Goal: Contribute content

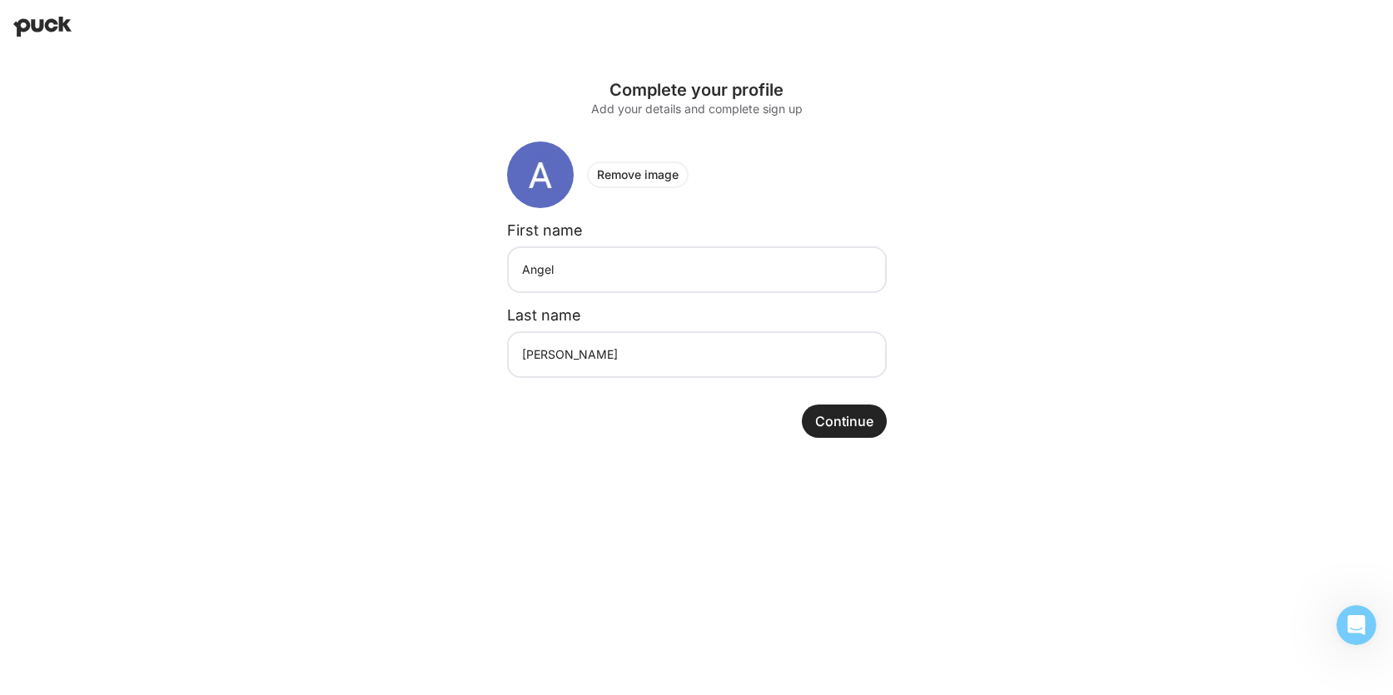
click at [854, 422] on button "Continue" at bounding box center [844, 421] width 85 height 33
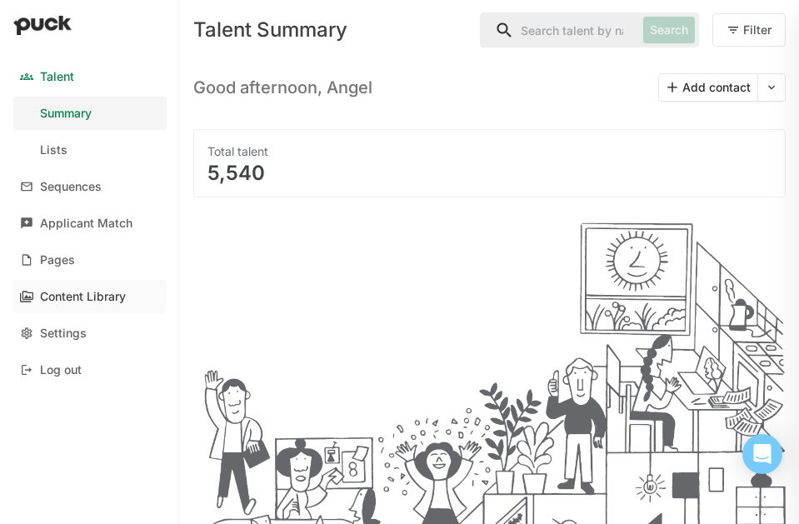
click at [88, 300] on div "Content Library" at bounding box center [83, 297] width 86 height 14
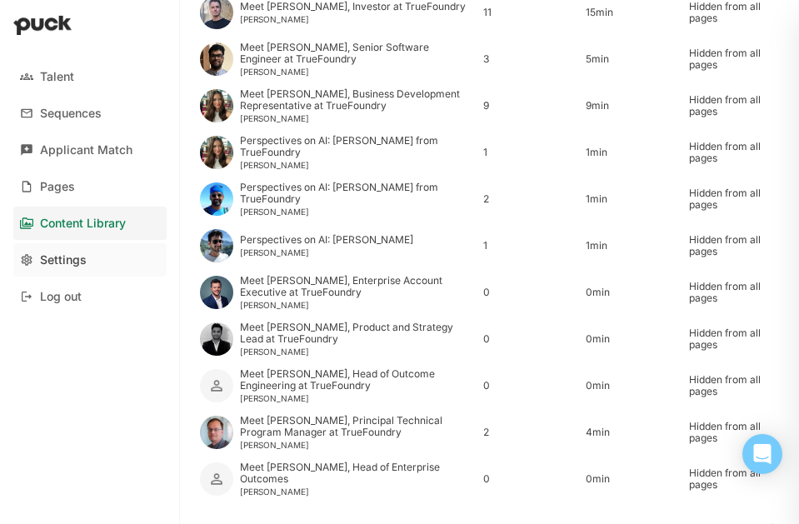
scroll to position [481, 0]
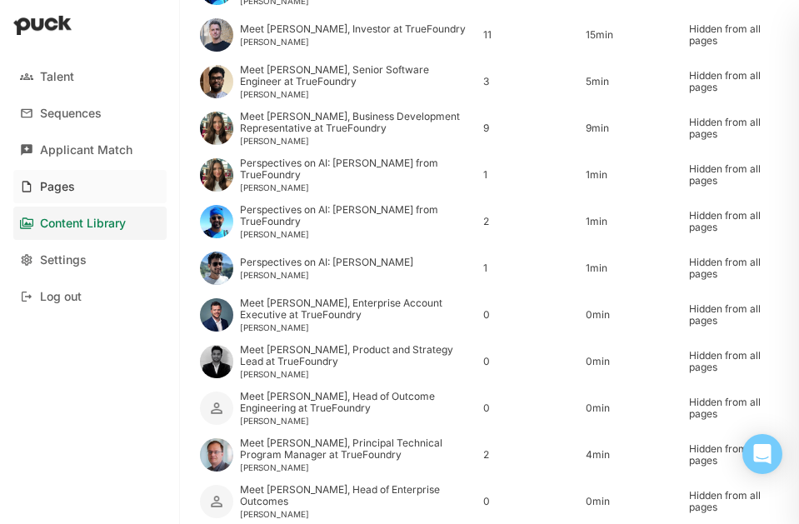
click at [66, 187] on div "Pages" at bounding box center [57, 187] width 35 height 14
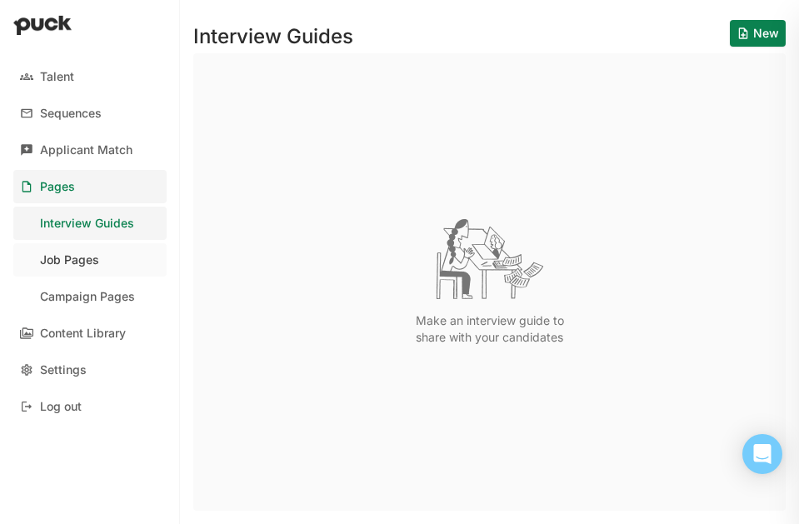
click at [100, 268] on link "Job Pages" at bounding box center [89, 259] width 153 height 33
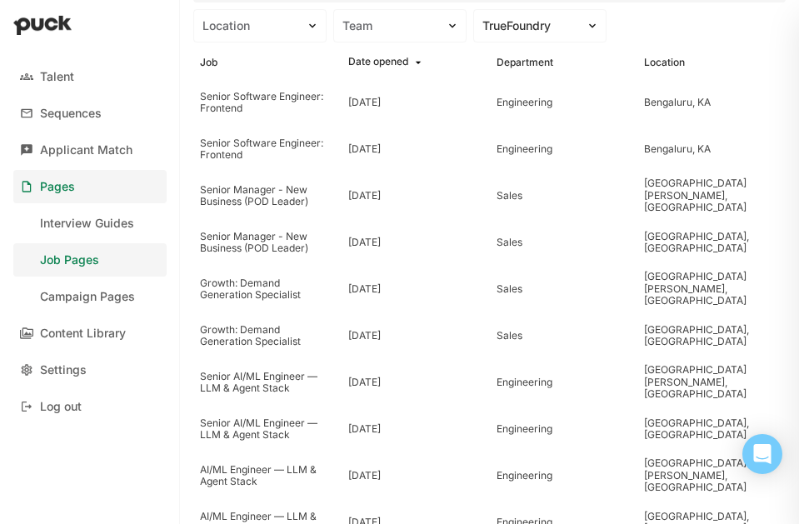
scroll to position [118, 0]
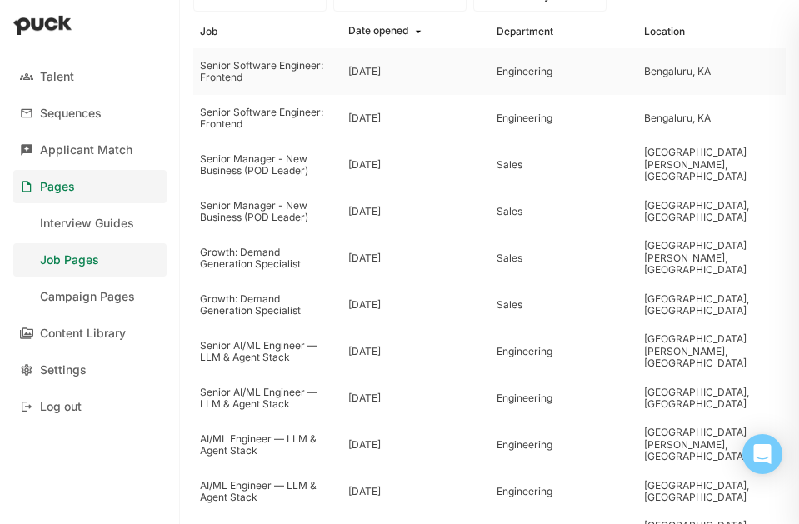
click at [250, 65] on div "Senior Software Engineer: Frontend" at bounding box center [267, 72] width 135 height 24
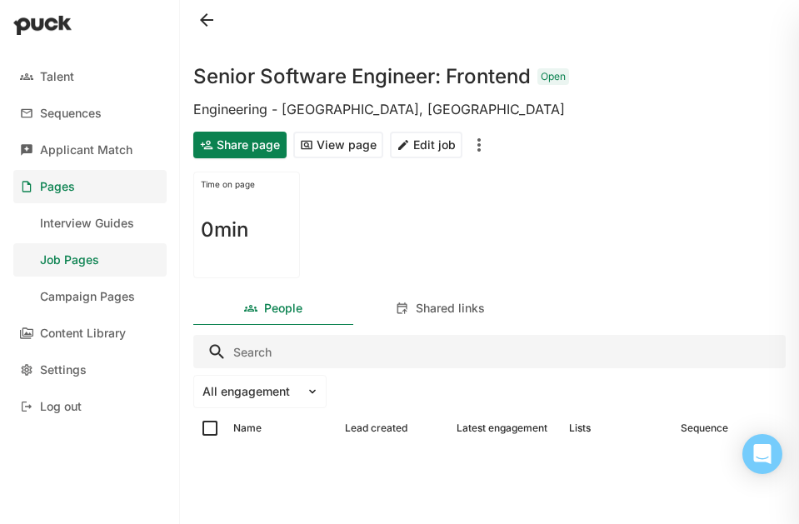
click at [323, 148] on button "View page" at bounding box center [338, 145] width 90 height 27
click at [67, 336] on div "Content Library" at bounding box center [83, 333] width 86 height 14
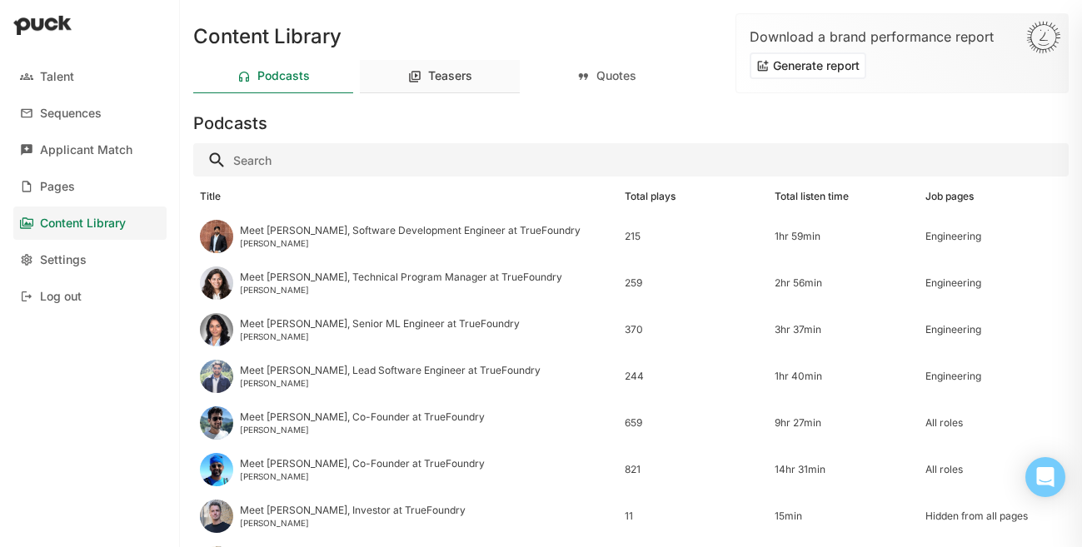
click at [437, 75] on div "Teasers" at bounding box center [450, 76] width 44 height 14
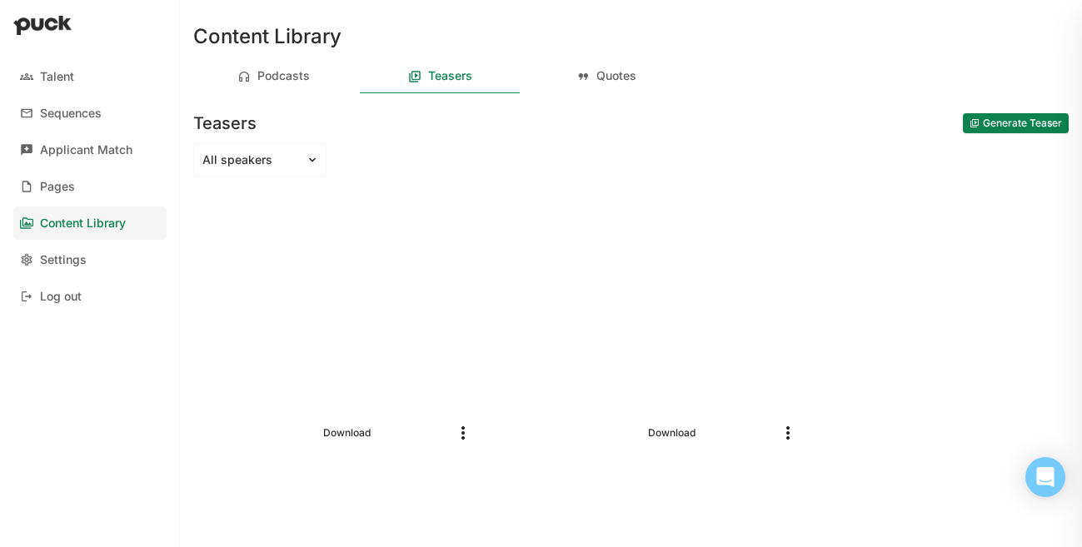
click at [972, 120] on button "Generate Teaser" at bounding box center [1016, 123] width 106 height 20
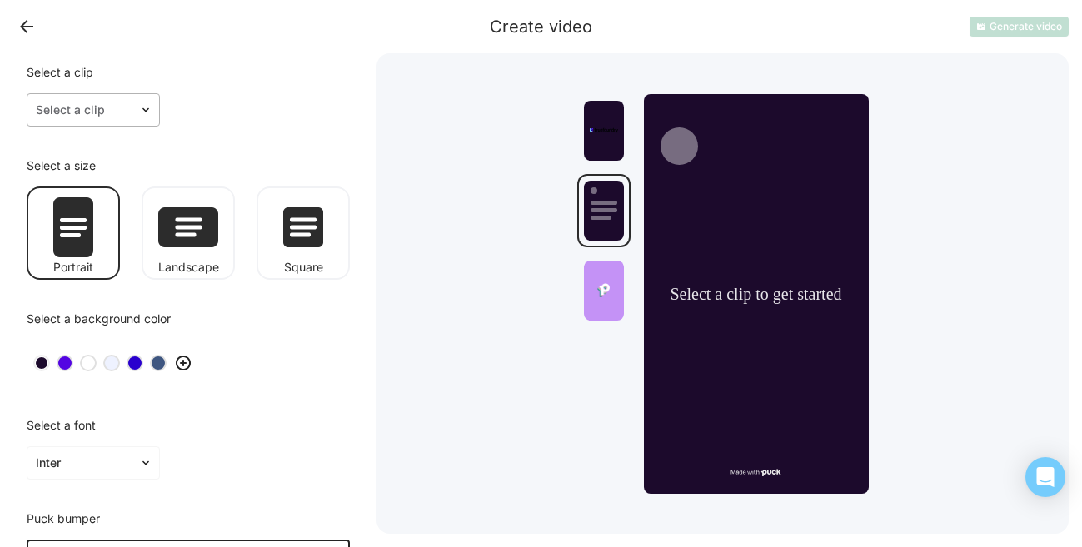
click at [122, 111] on div at bounding box center [83, 110] width 95 height 17
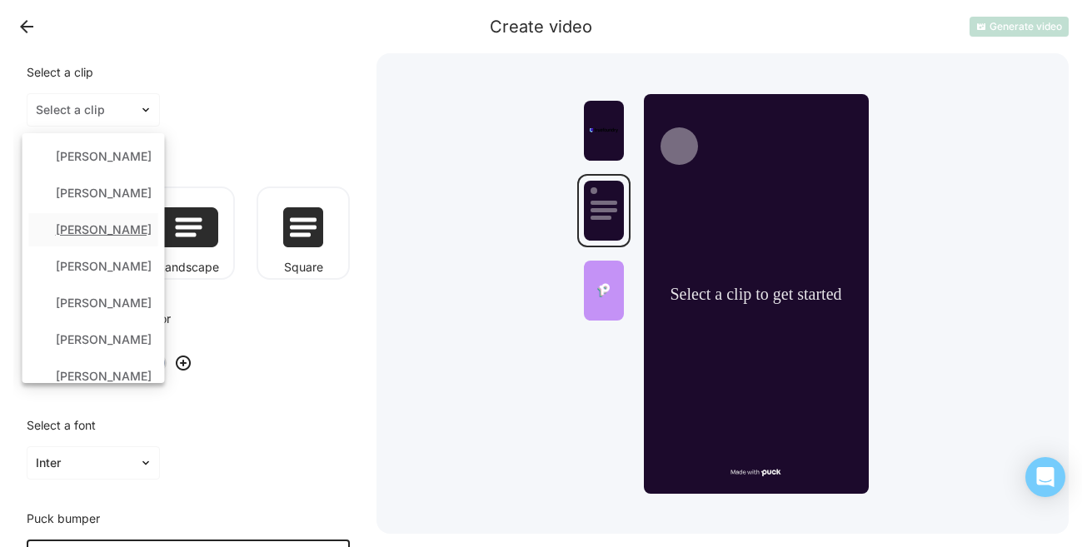
click at [74, 243] on div "[PERSON_NAME]" at bounding box center [93, 229] width 129 height 33
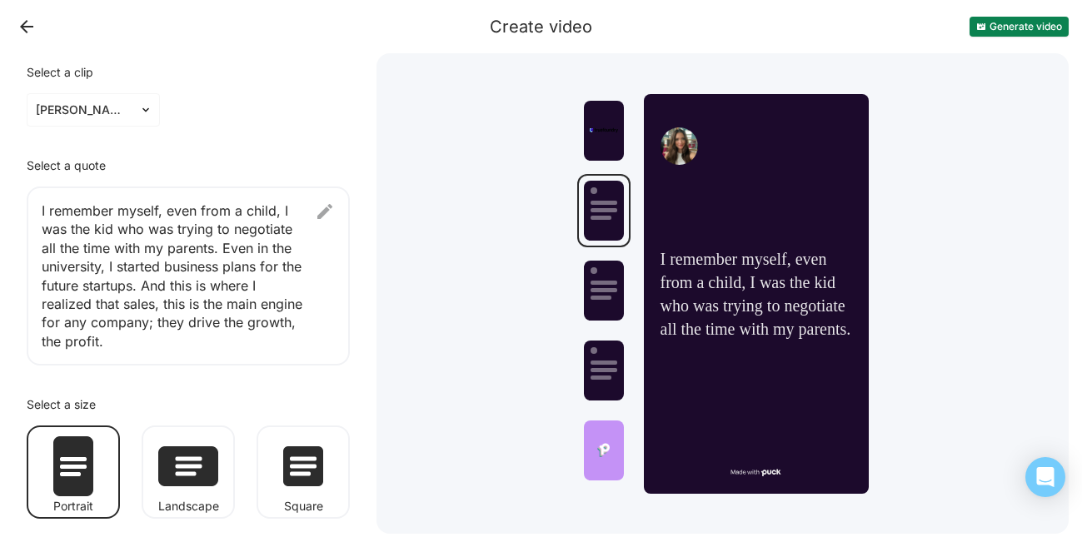
click at [328, 209] on img at bounding box center [325, 212] width 20 height 20
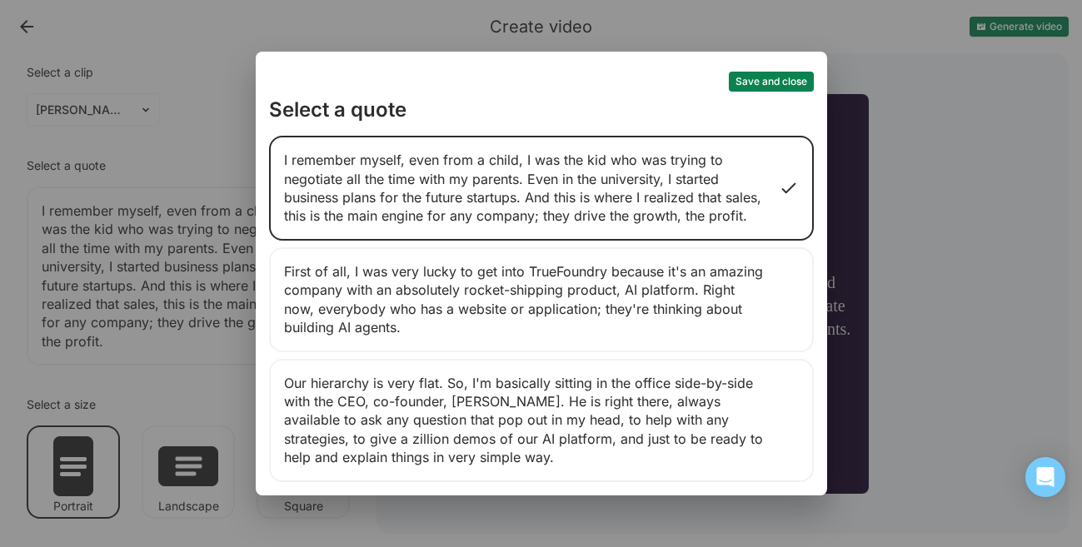
click at [152, 147] on div "Save and close Select a quote I remember myself, even from a child, I was the k…" at bounding box center [541, 273] width 1082 height 547
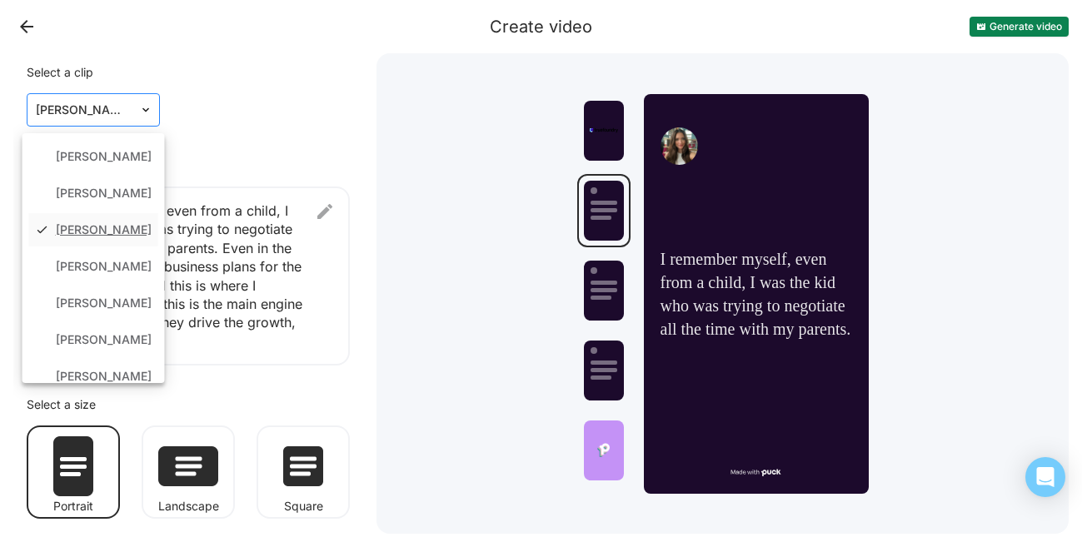
click at [132, 112] on div "[PERSON_NAME]" at bounding box center [83, 110] width 112 height 24
click at [107, 160] on div "[PERSON_NAME]" at bounding box center [93, 156] width 129 height 33
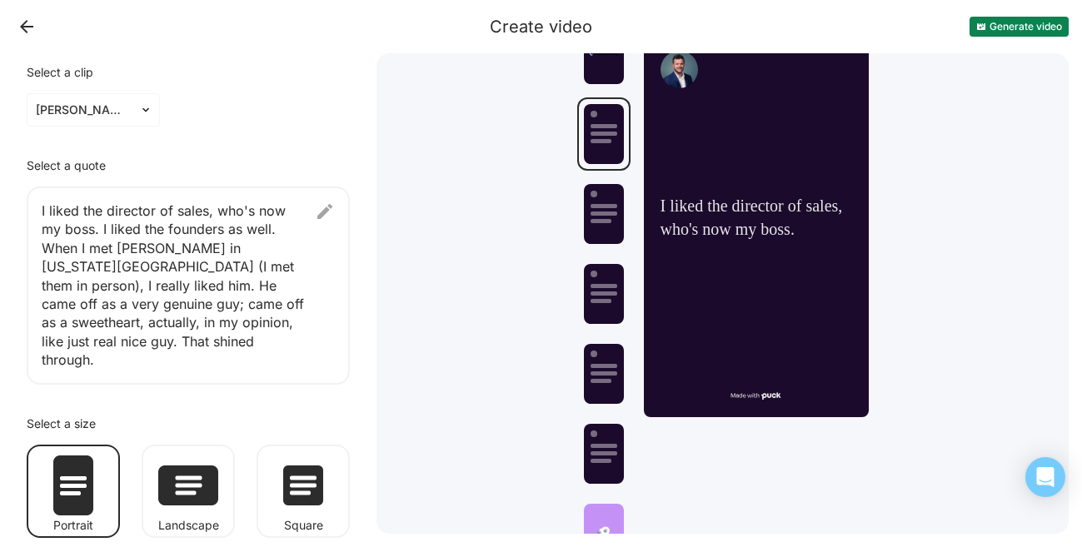
click at [184, 465] on img at bounding box center [188, 485] width 60 height 40
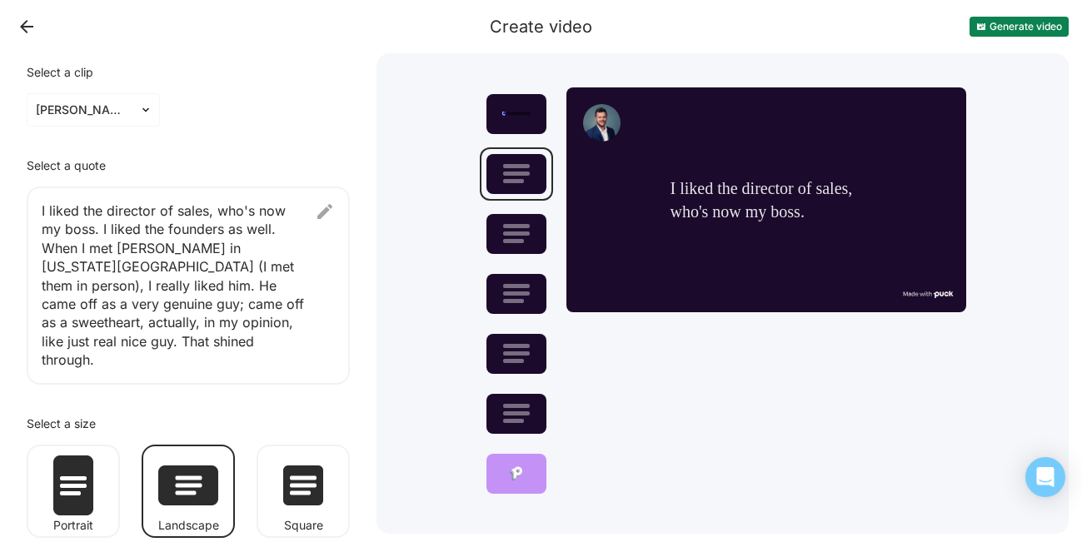
click at [179, 292] on div "I liked the director of sales, who's now my boss. I liked the founders as well.…" at bounding box center [188, 286] width 323 height 198
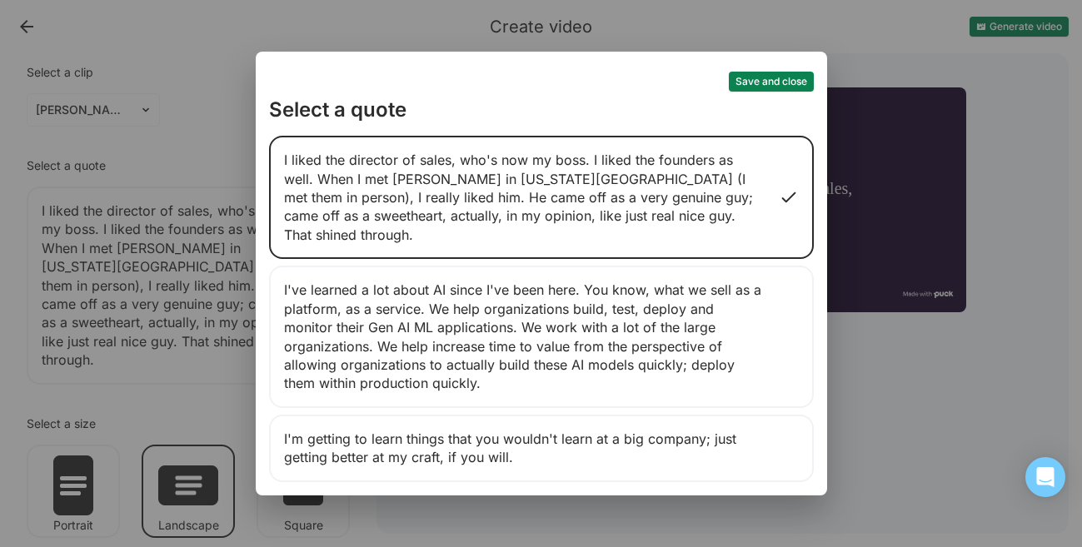
click at [320, 291] on div "I've learned a lot about AI since I've been here. You know, what we sell as a p…" at bounding box center [541, 337] width 545 height 142
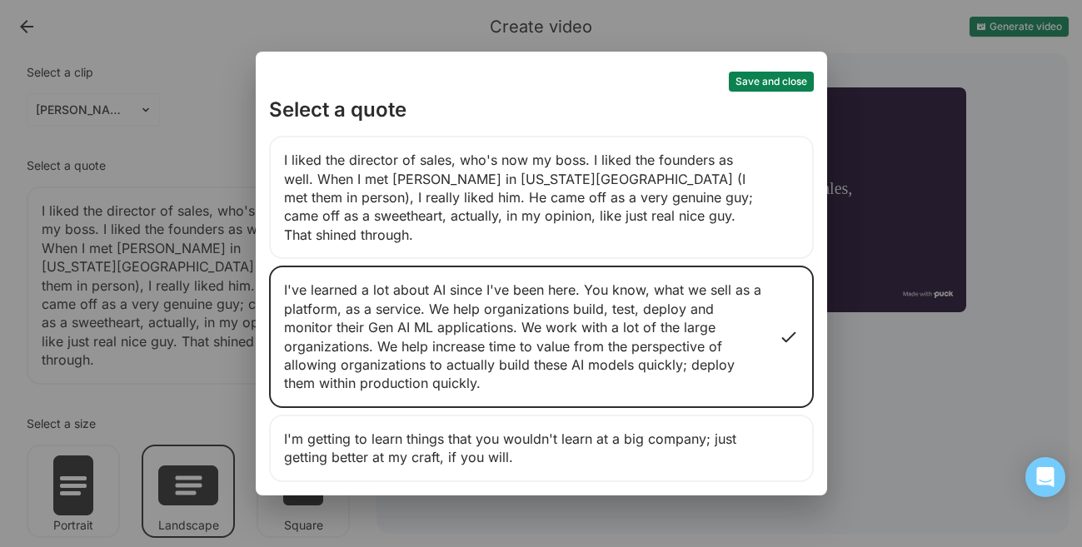
click at [605, 444] on div "I'm getting to learn things that you wouldn't learn at a big company; just gett…" at bounding box center [541, 448] width 545 height 67
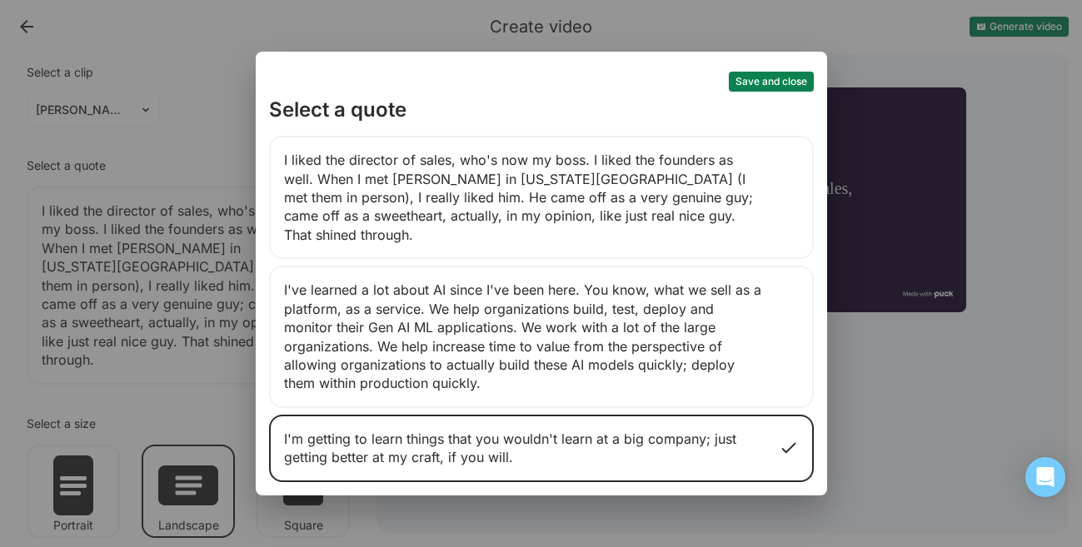
click at [850, 387] on div "Save and close Select a quote I liked the director of sales, who's now my boss.…" at bounding box center [541, 273] width 1082 height 547
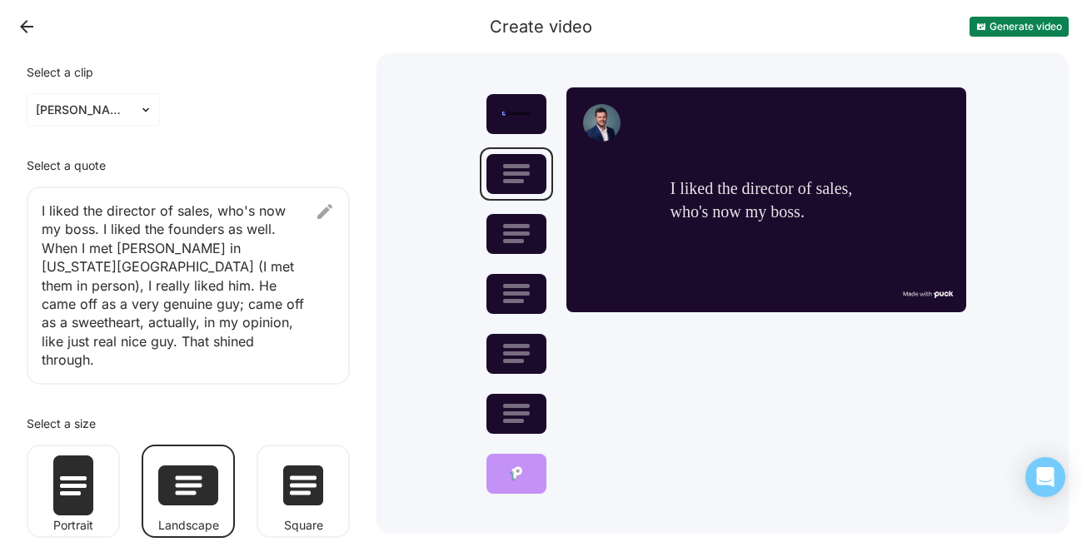
click at [301, 465] on img at bounding box center [303, 485] width 40 height 40
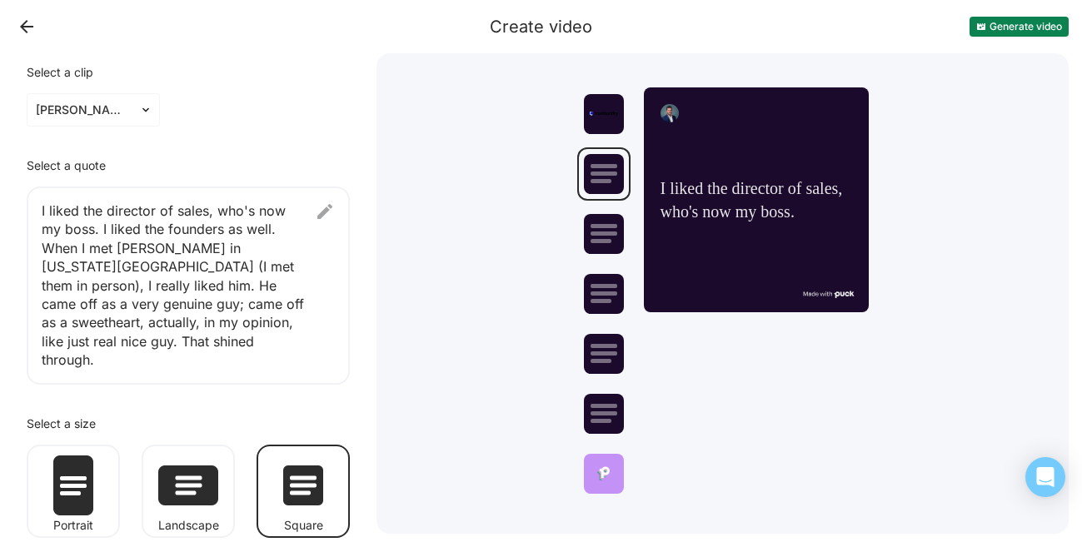
click at [186, 465] on img at bounding box center [188, 485] width 60 height 40
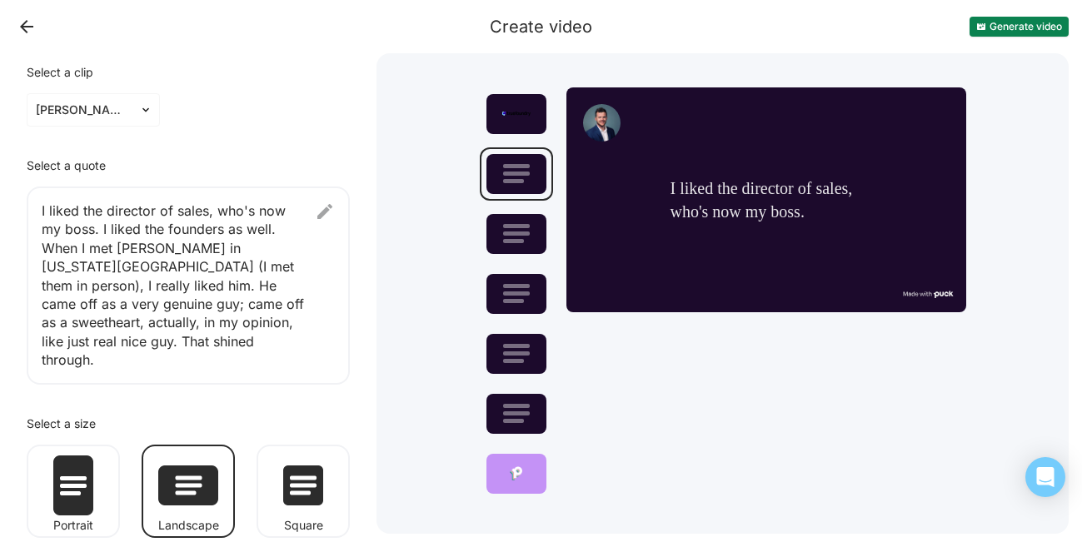
click at [306, 465] on img at bounding box center [303, 485] width 40 height 40
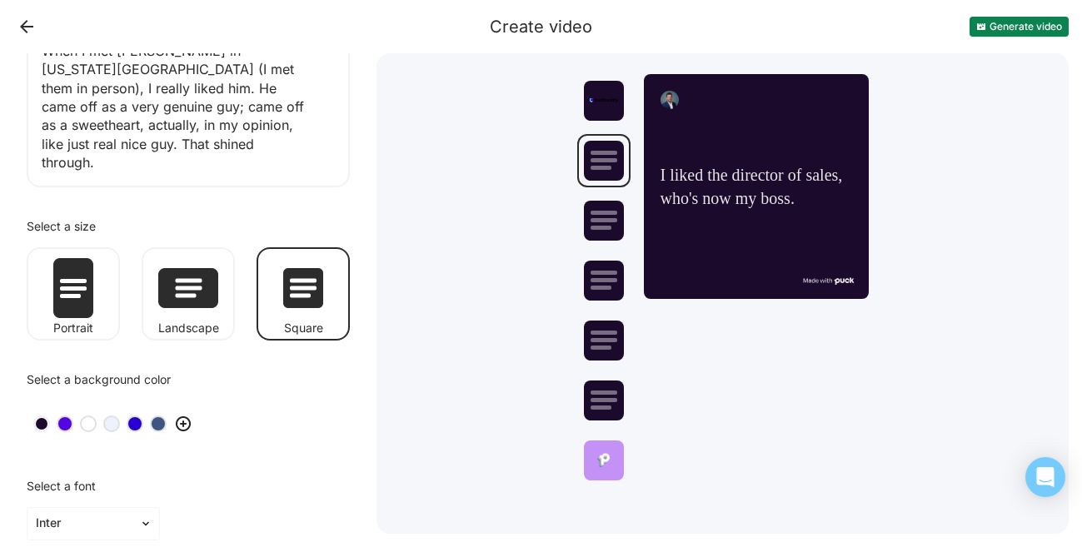
scroll to position [273, 0]
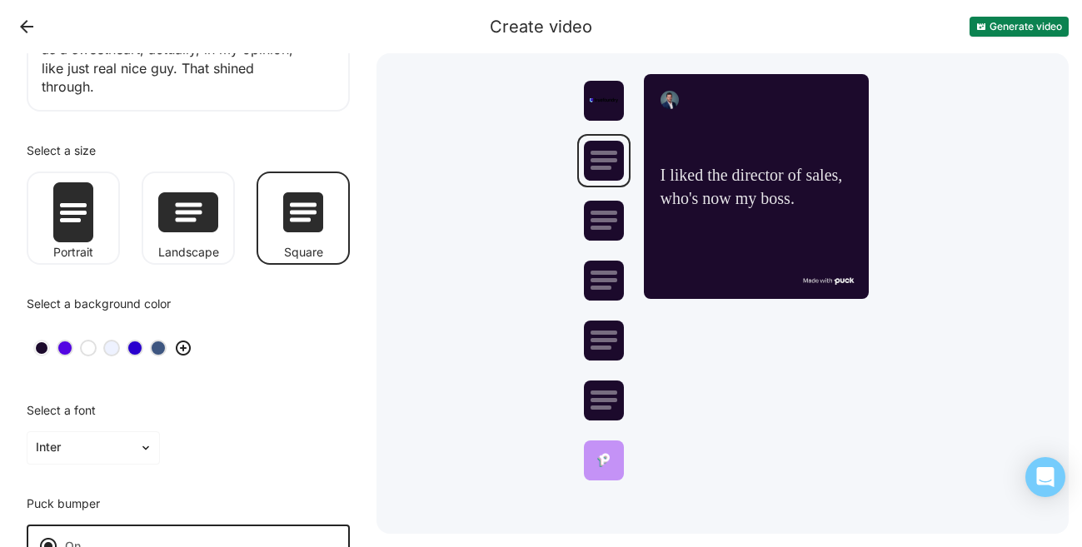
click at [137, 342] on div at bounding box center [135, 348] width 12 height 12
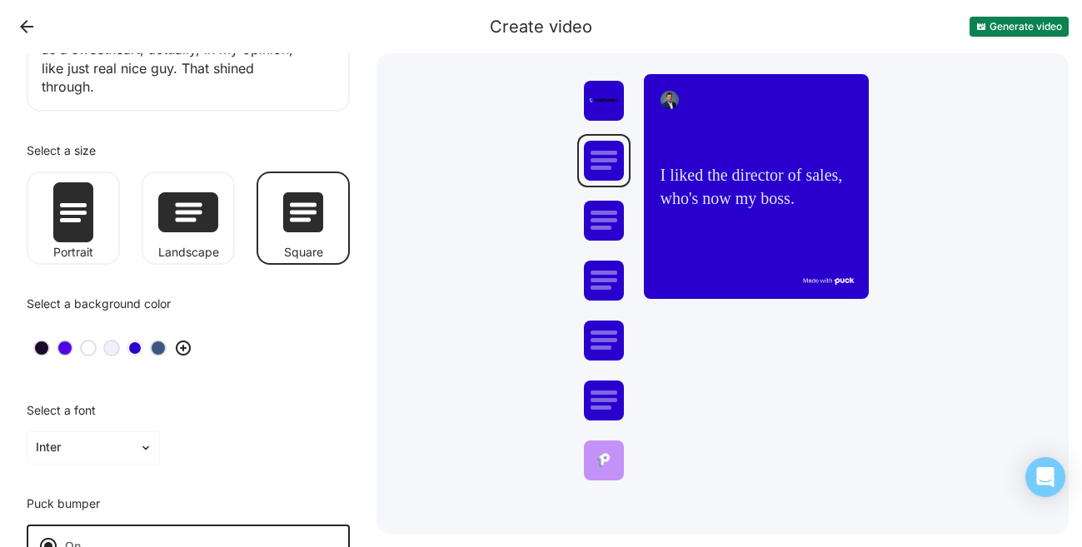
click at [158, 342] on div at bounding box center [158, 348] width 12 height 12
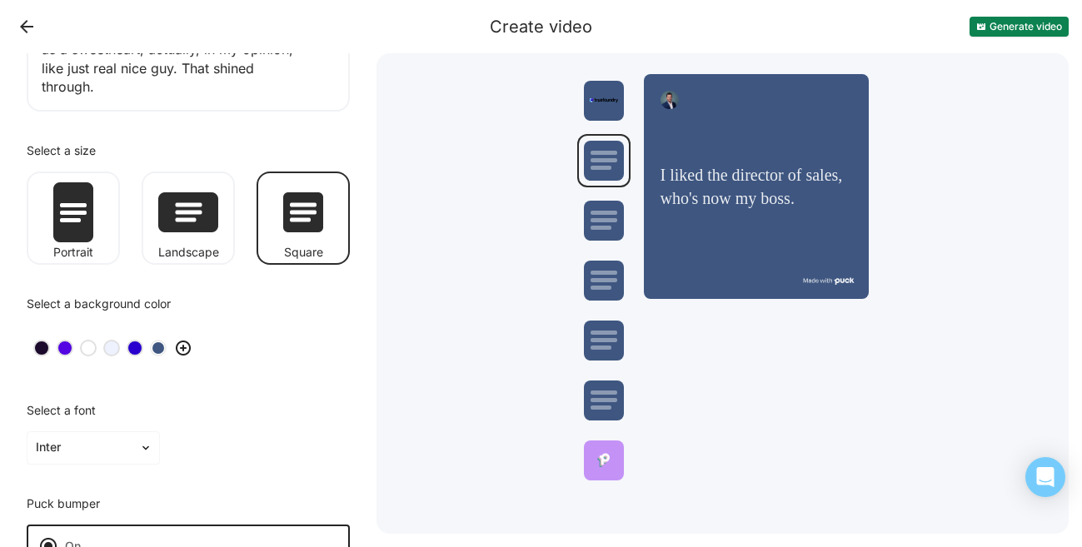
click at [44, 340] on div at bounding box center [41, 348] width 17 height 17
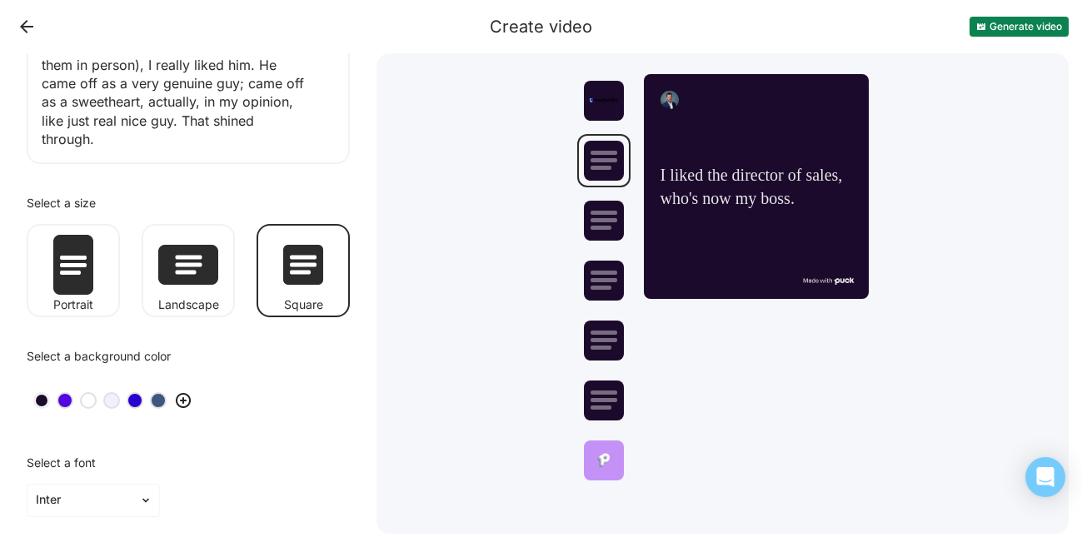
scroll to position [91, 0]
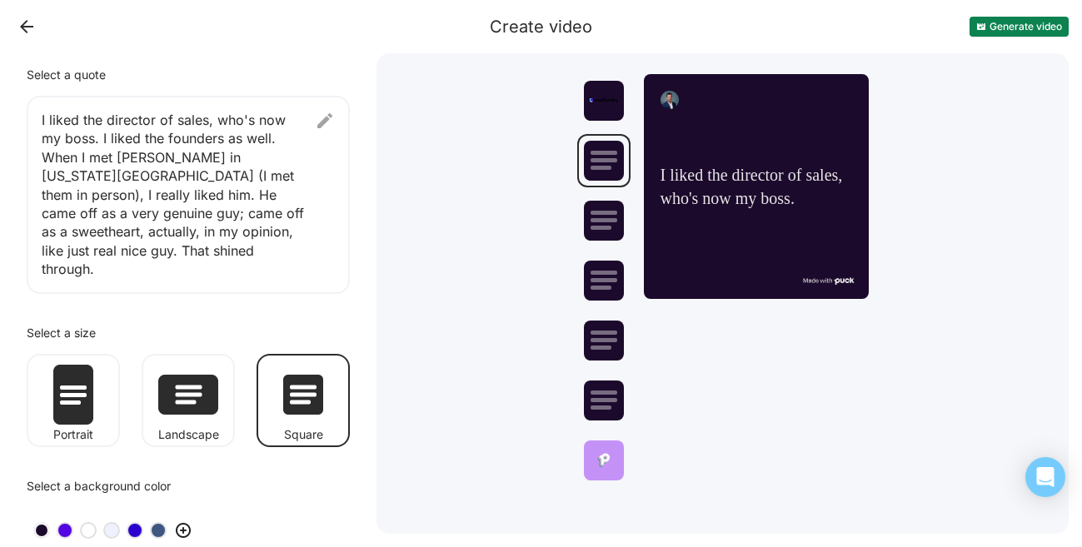
click at [187, 520] on img at bounding box center [183, 530] width 20 height 20
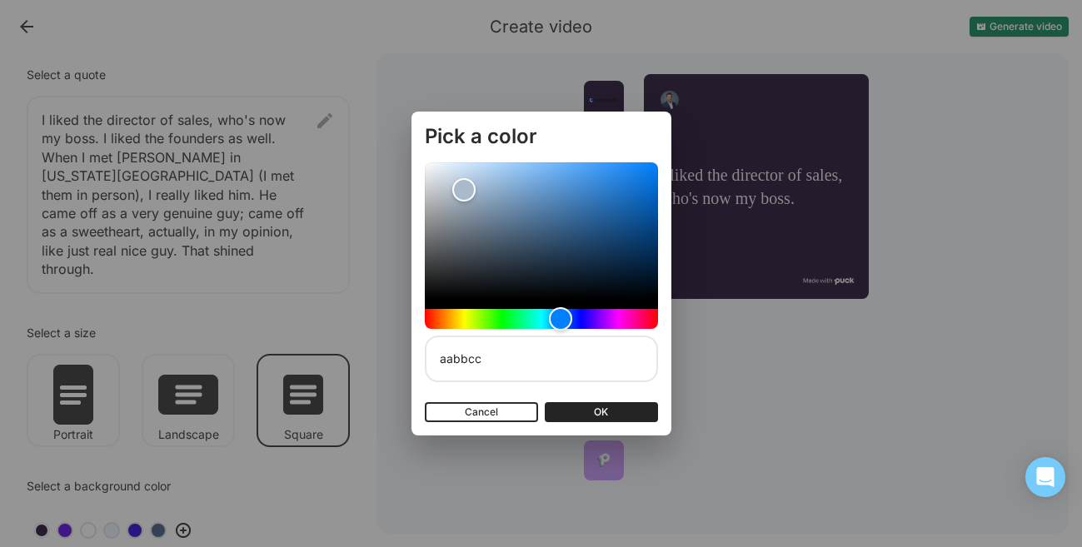
click at [376, 108] on div "Pick a color aabbcc Cancel OK" at bounding box center [541, 273] width 1082 height 547
click at [482, 414] on button "Cancel" at bounding box center [481, 412] width 113 height 20
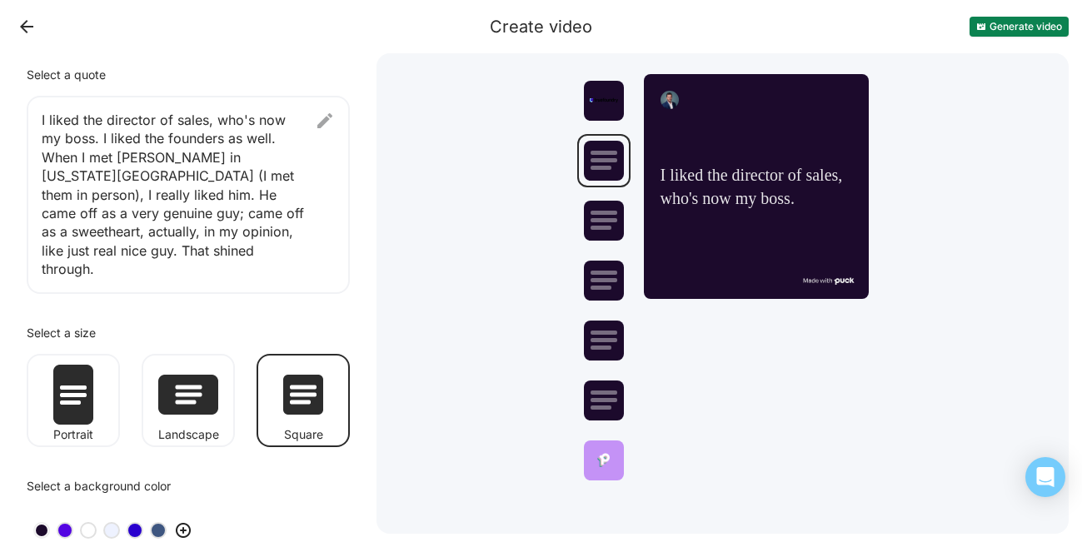
scroll to position [0, 0]
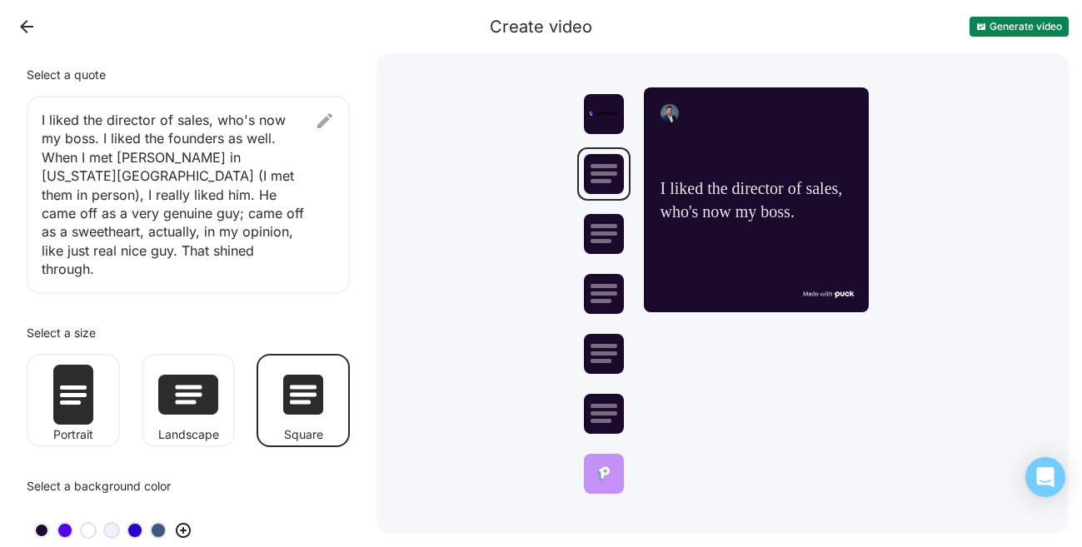
click at [443, 337] on div "That shined through. I liked the director of sales, who's now my boss." at bounding box center [722, 293] width 692 height 480
click at [26, 37] on button "Back" at bounding box center [26, 26] width 27 height 27
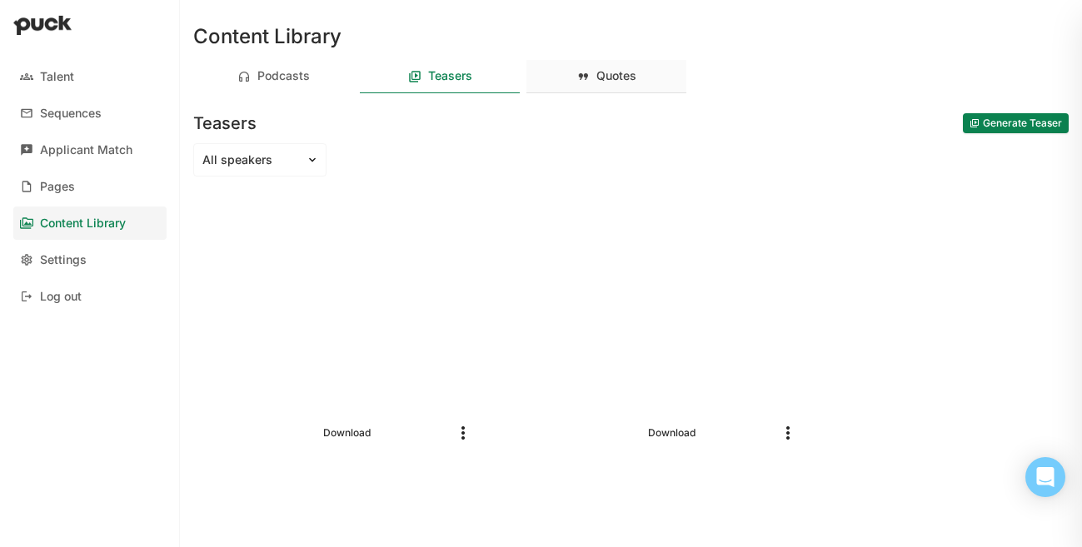
click at [619, 76] on div "Quotes" at bounding box center [616, 76] width 40 height 14
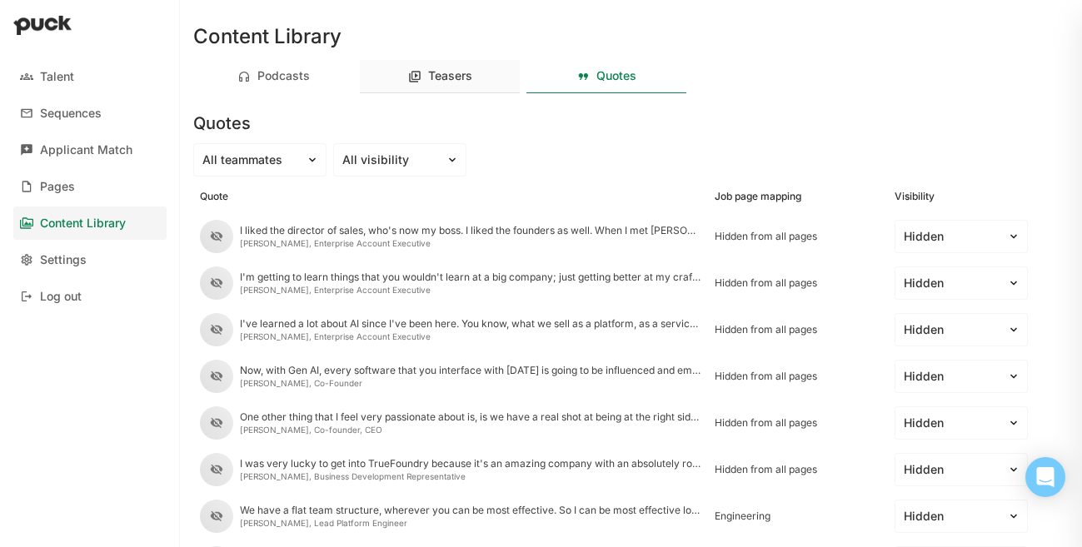
click at [452, 89] on div "Teasers" at bounding box center [440, 76] width 160 height 33
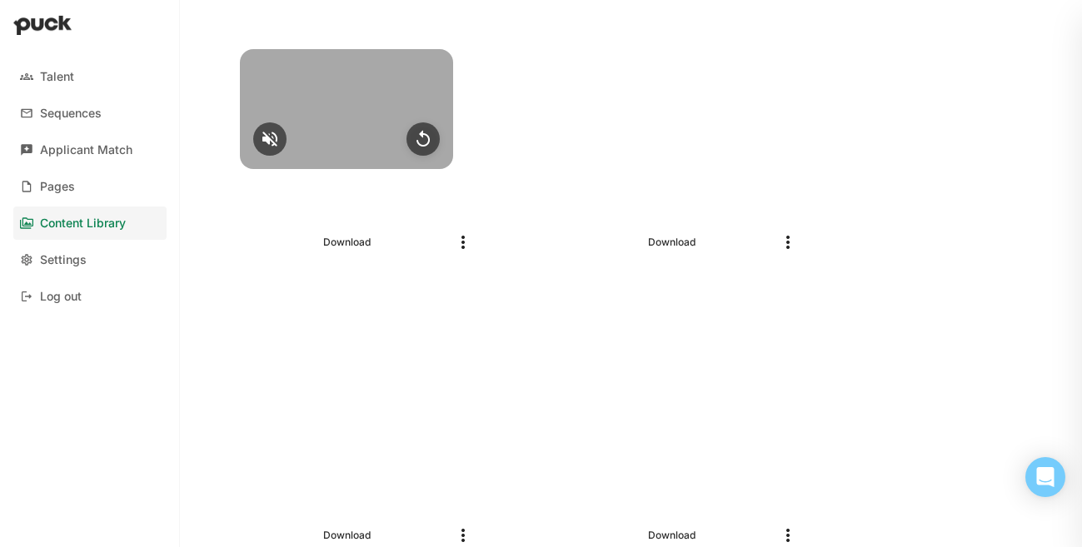
scroll to position [485, 0]
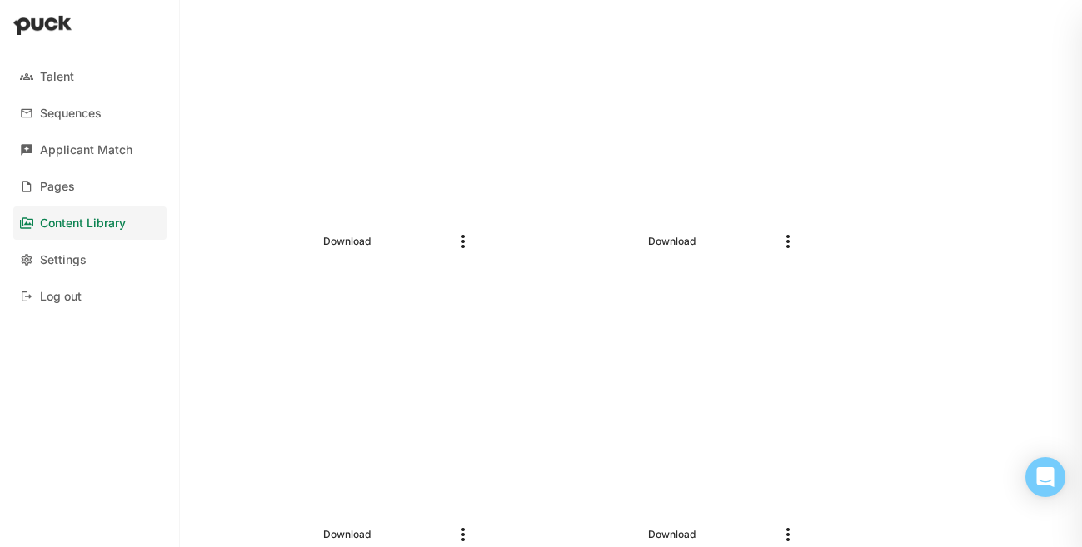
click at [464, 250] on img "More options" at bounding box center [463, 241] width 20 height 20
